Goal: Task Accomplishment & Management: Manage account settings

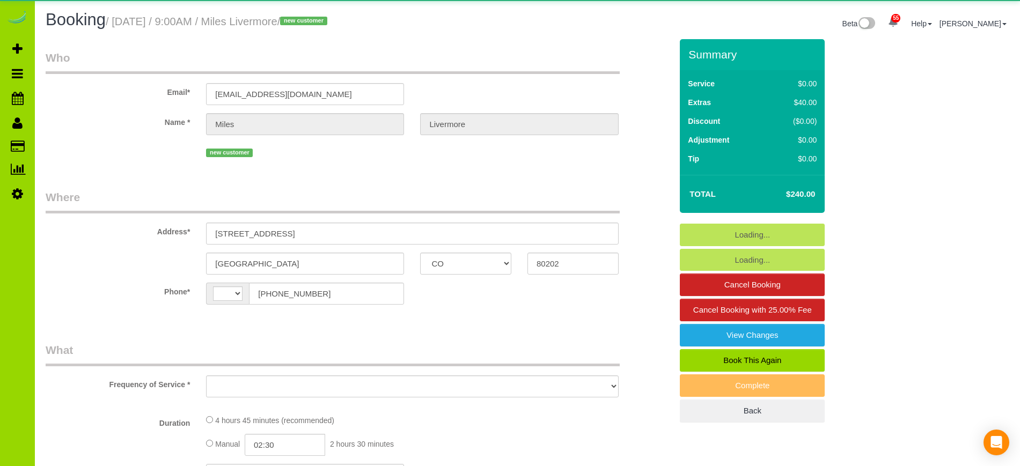
select select "CO"
select select "string:[GEOGRAPHIC_DATA]"
select select "object:568"
select select "string:fspay-c4e8b8f4-cf69-4a20-95d6-e880c062cacf"
select select "number:2"
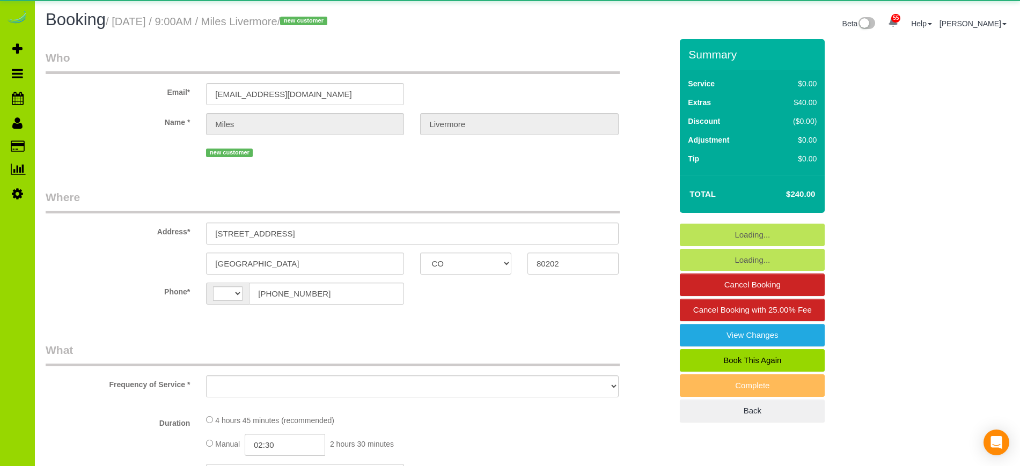
select select "number:11"
select select "object:1221"
select select "spot1"
select select "CO"
select select "number:2"
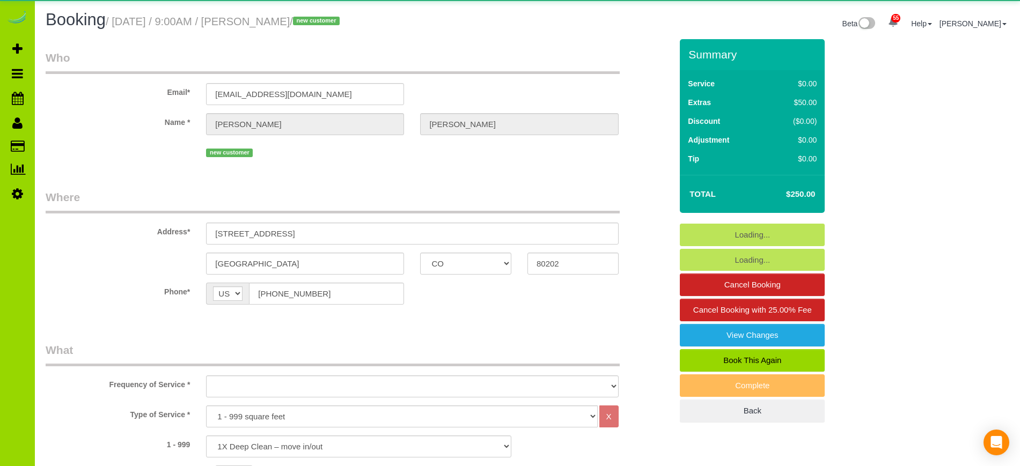
select select "number:11"
select select "object:1217"
select select "spot1"
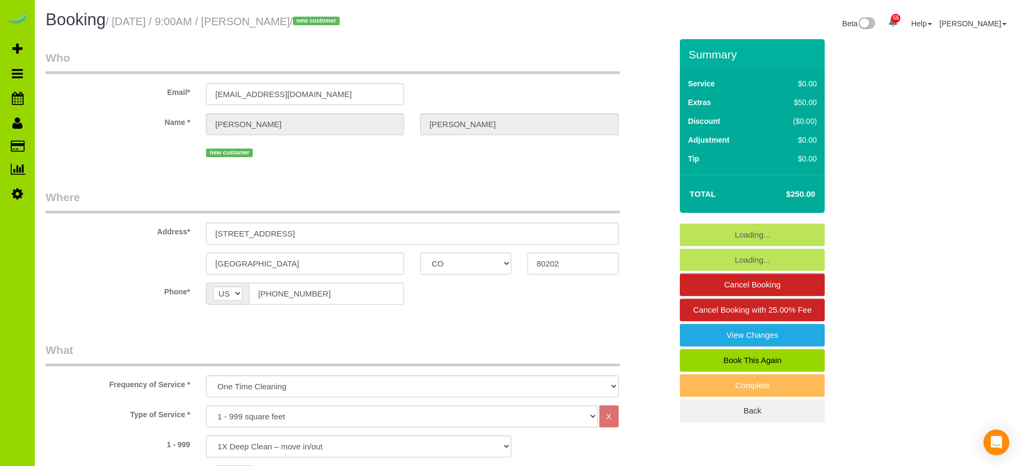
select select "object:1221"
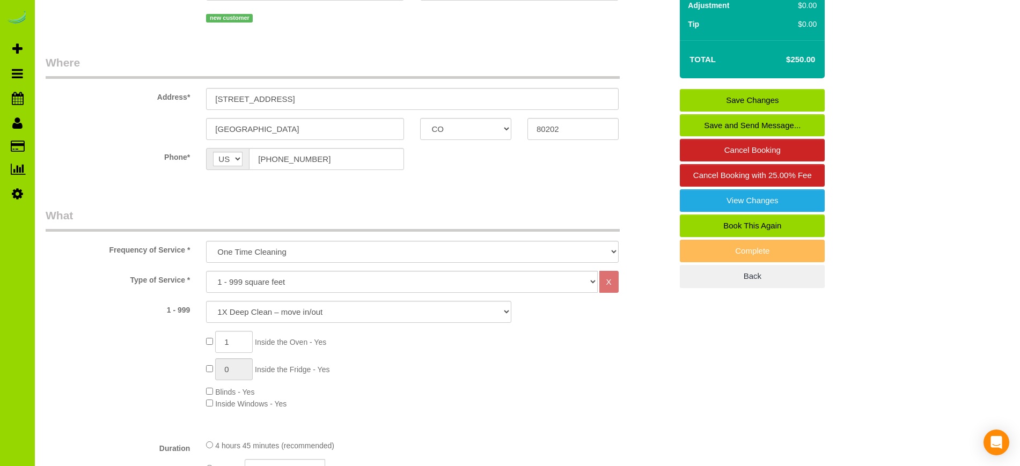
scroll to position [120, 0]
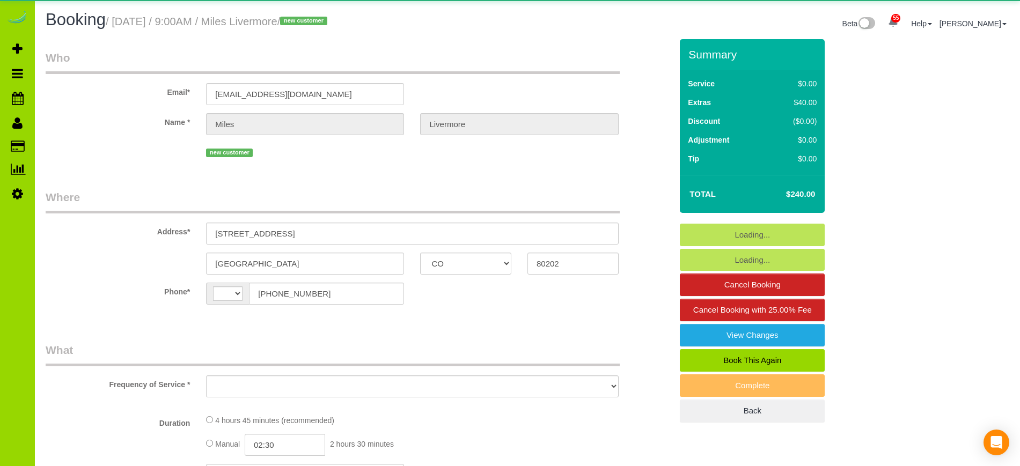
select select "CO"
select select "string:[GEOGRAPHIC_DATA]"
select select "object:1153"
select select "string:fspay-c4e8b8f4-cf69-4a20-95d6-e880c062cacf"
select select "spot1"
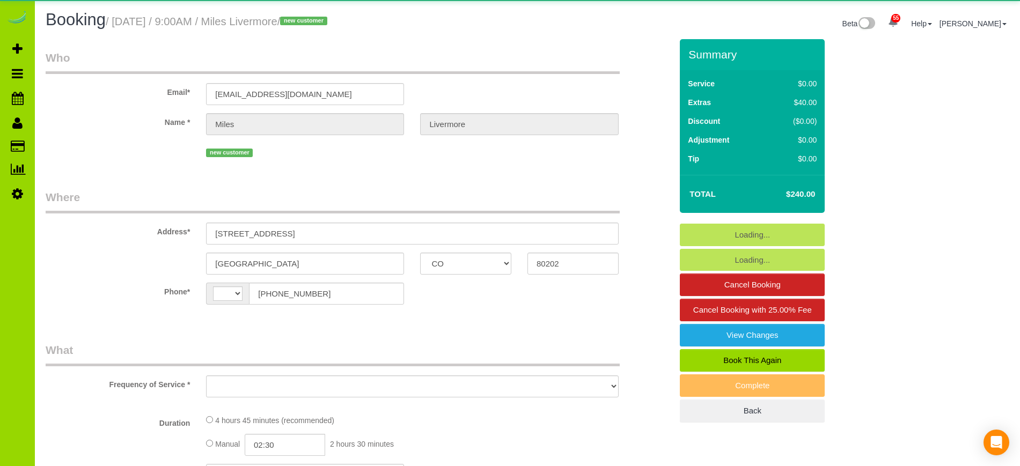
select select "number:2"
select select "number:11"
select select "object:1251"
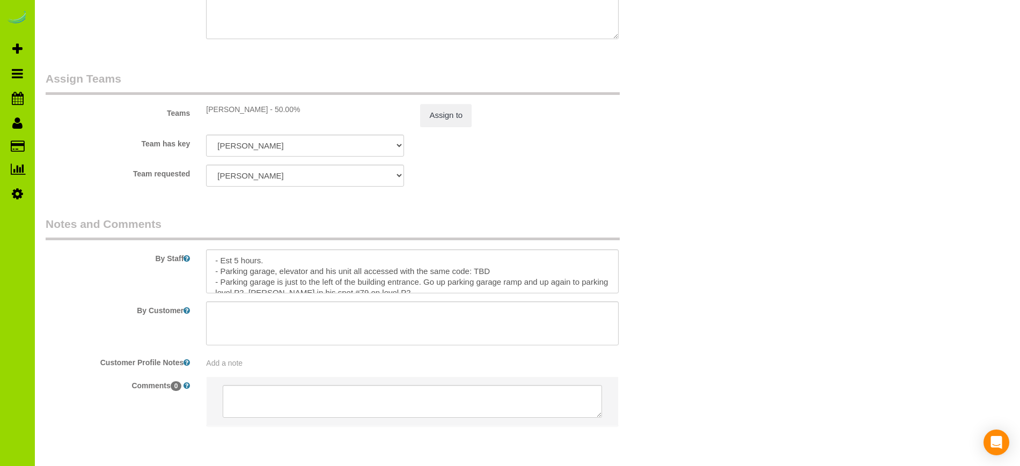
scroll to position [1520, 0]
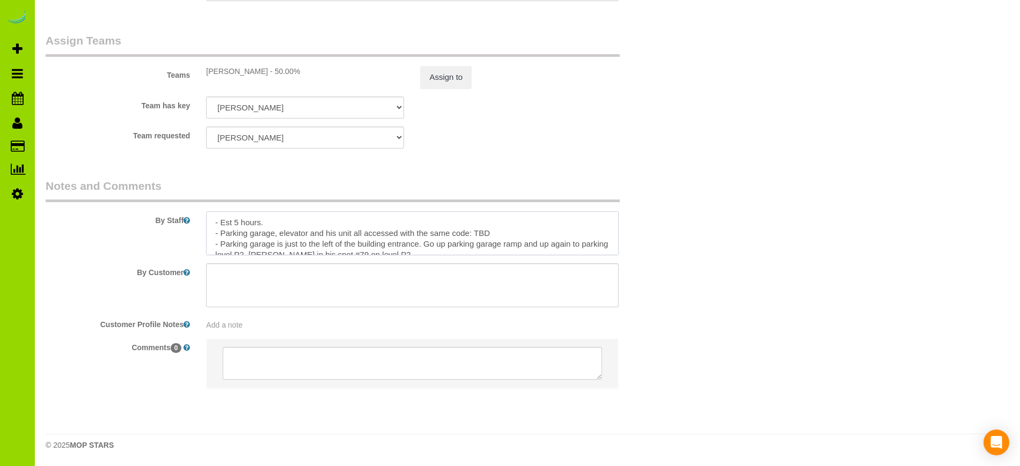
click at [498, 235] on textarea at bounding box center [412, 233] width 412 height 44
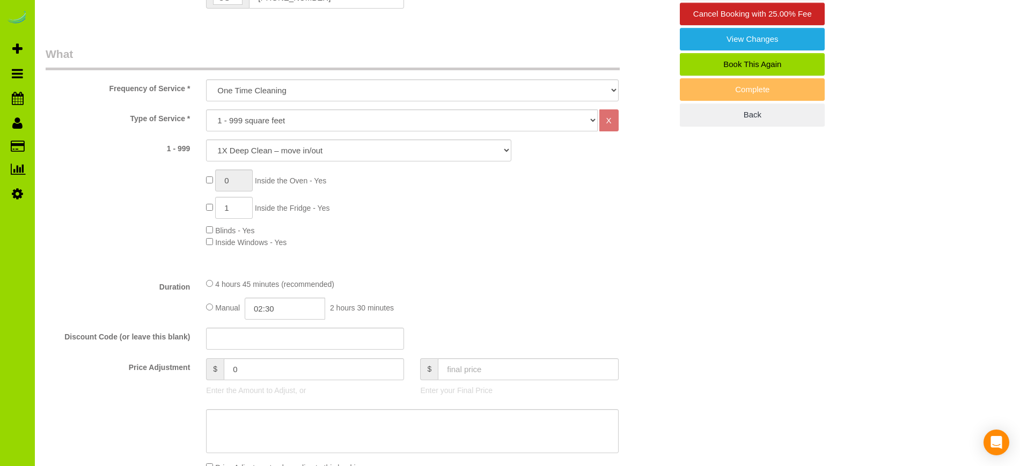
scroll to position [0, 0]
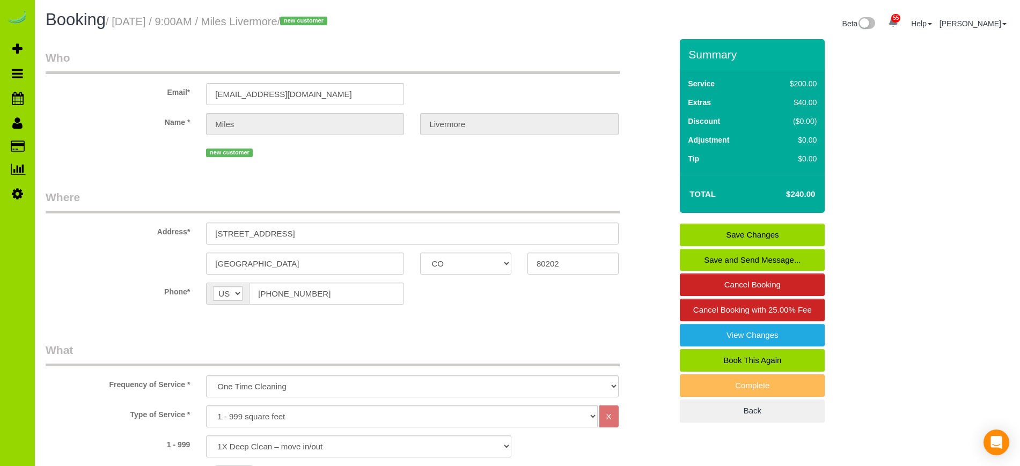
type textarea "- Est 5 hours. - Parking garage, elevator and his unit all accessed with the sa…"
click at [762, 229] on link "Save Changes" at bounding box center [752, 235] width 145 height 23
